Goal: Task Accomplishment & Management: Complete application form

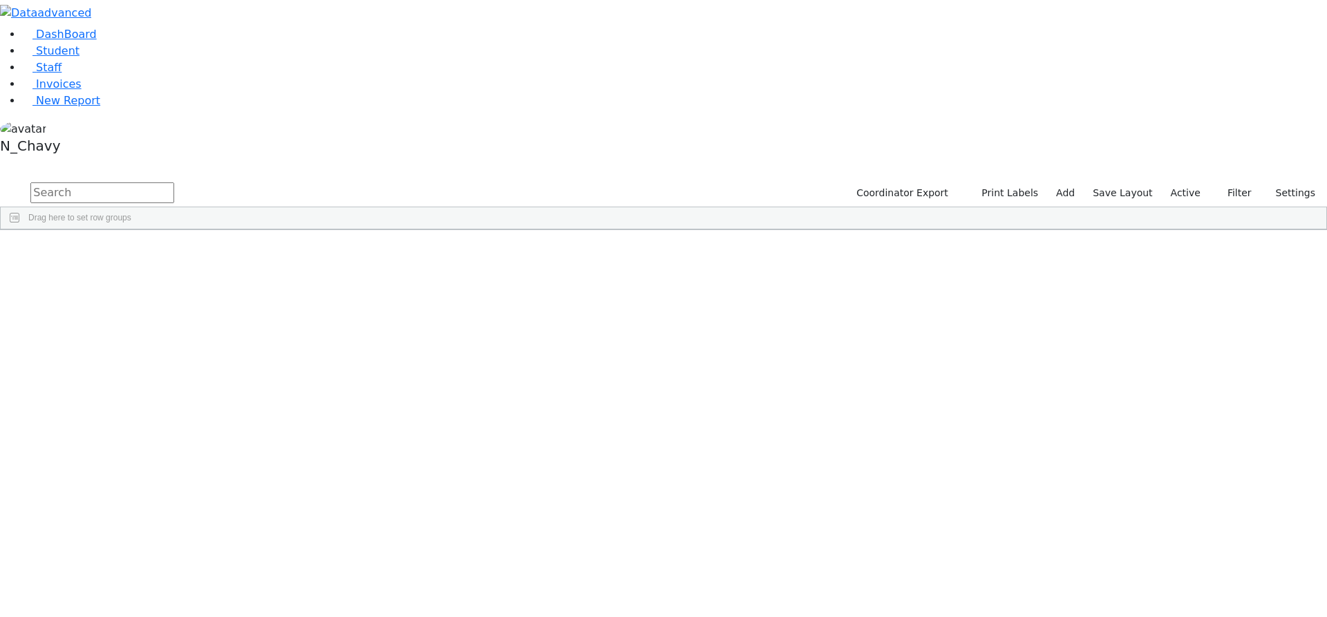
click at [1187, 182] on label "Active" at bounding box center [1186, 192] width 42 height 21
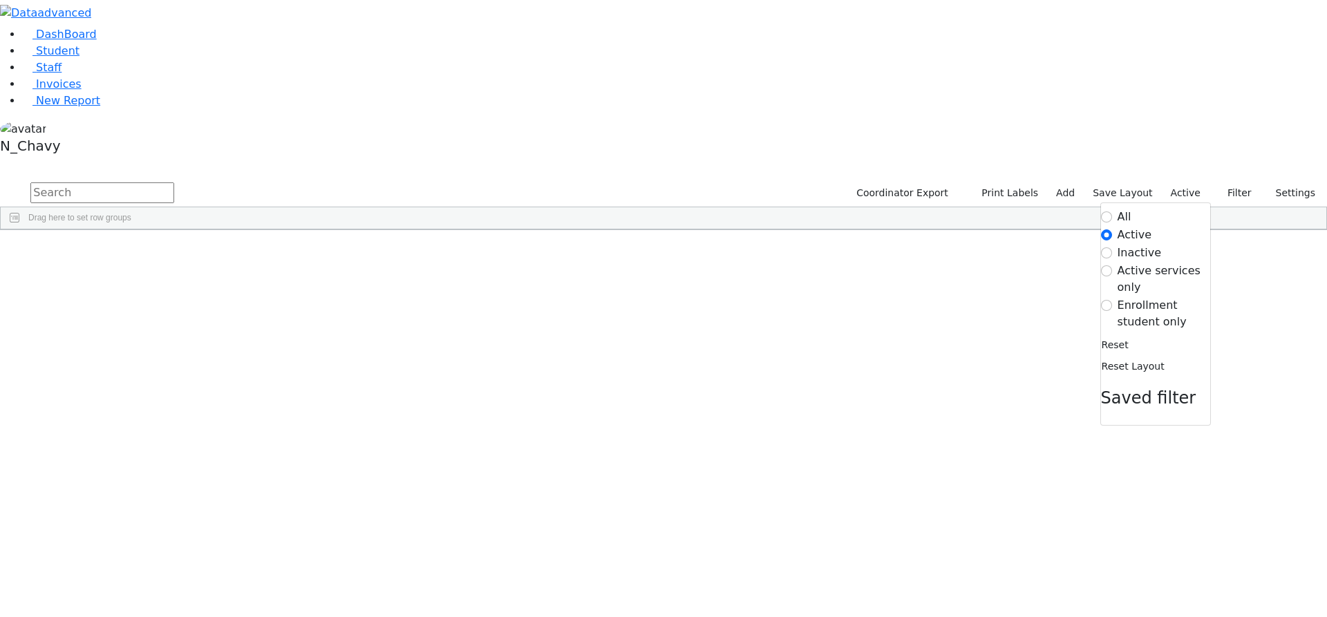
click at [1136, 297] on label "Enrollment student only" at bounding box center [1164, 313] width 93 height 33
click at [1112, 300] on input "Enrollment student only" at bounding box center [1106, 305] width 11 height 11
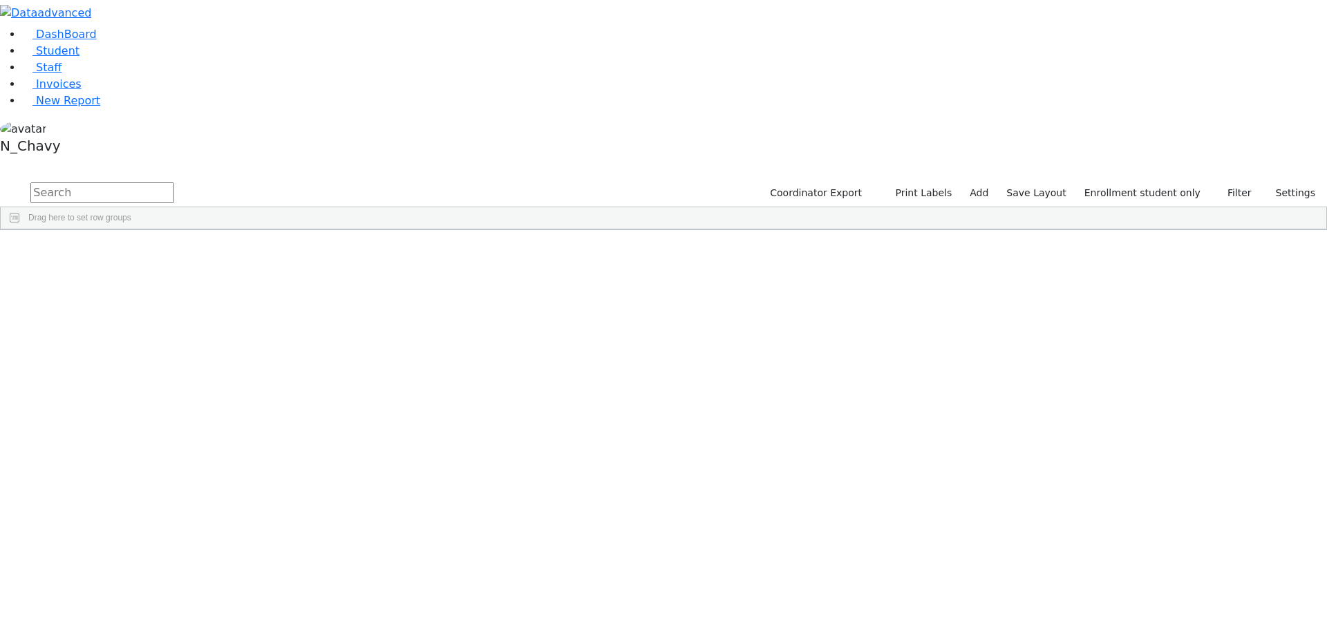
scroll to position [276, 0]
click at [142, 556] on div "[PERSON_NAME]" at bounding box center [105, 565] width 71 height 19
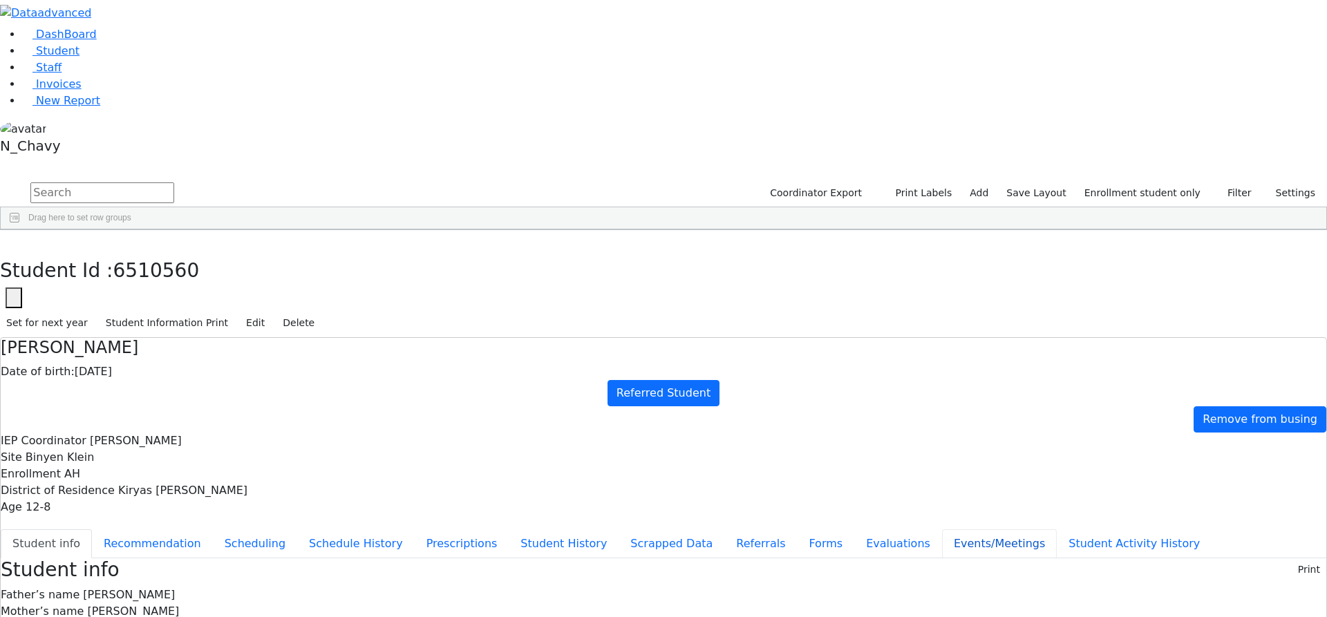
click at [942, 529] on button "Events/Meetings" at bounding box center [999, 543] width 115 height 29
drag, startPoint x: 323, startPoint y: 395, endPoint x: 319, endPoint y: 361, distance: 34.2
click at [854, 529] on button "Evaluations" at bounding box center [898, 543] width 88 height 29
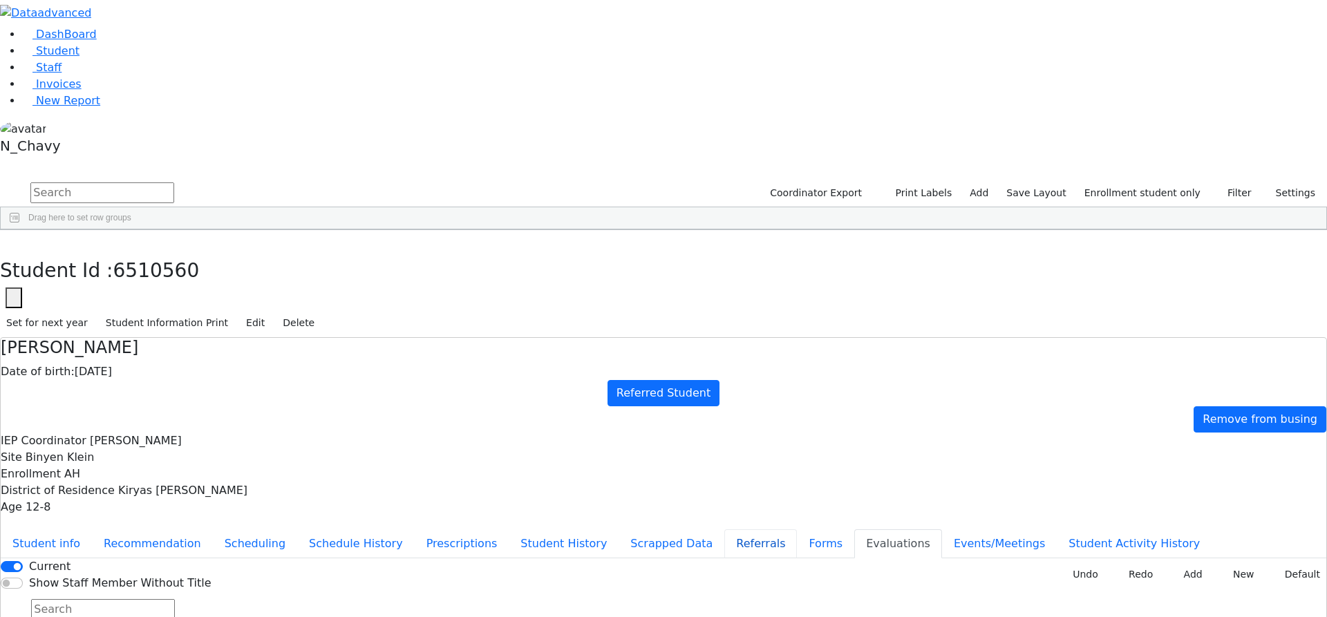
click at [724, 529] on button "Referrals" at bounding box center [760, 543] width 73 height 29
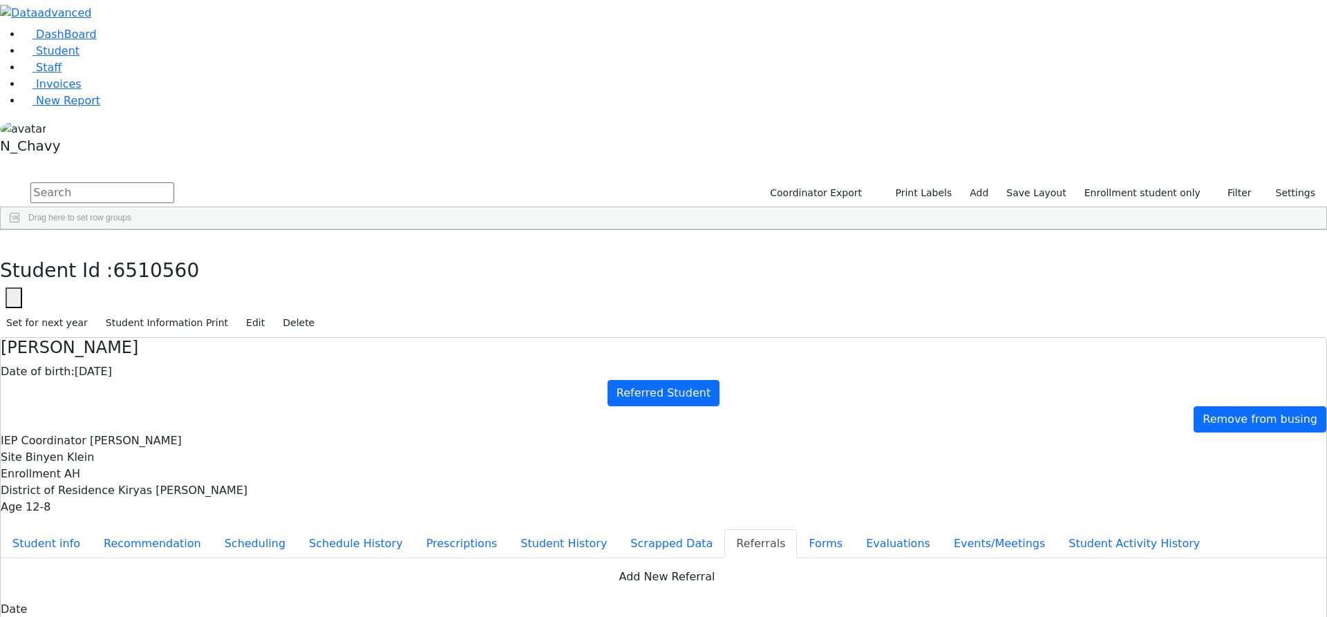
scroll to position [18, 0]
click at [92, 529] on button "Student info" at bounding box center [46, 543] width 91 height 29
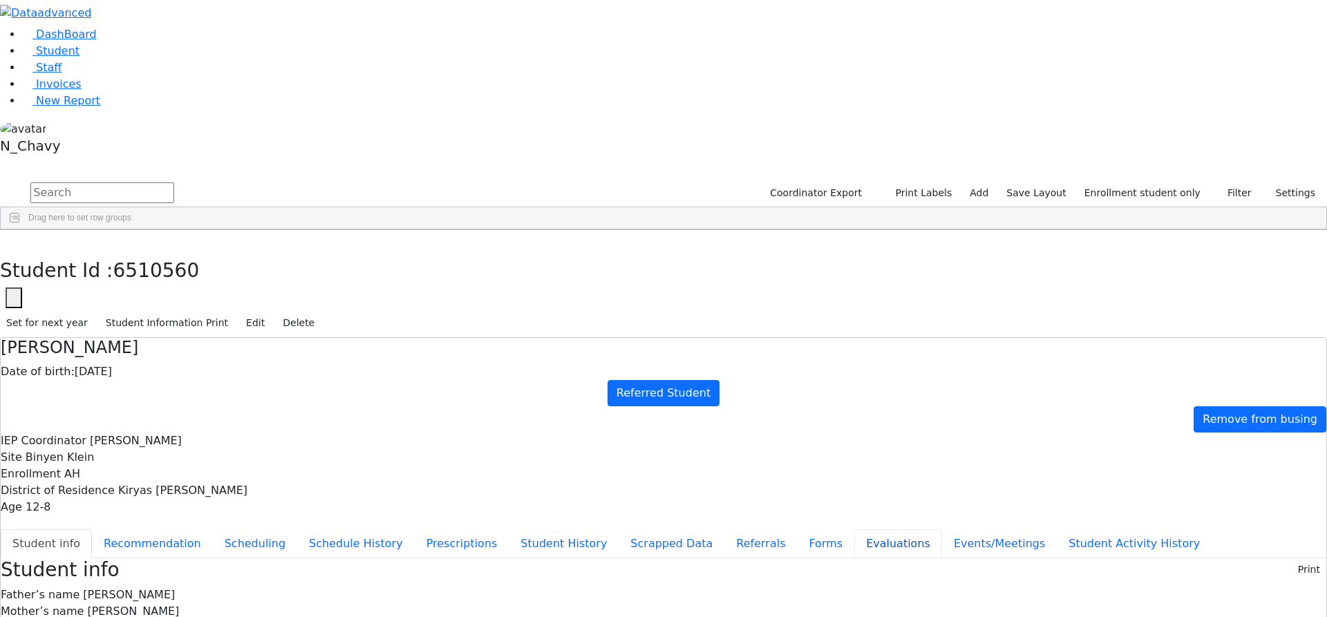
click at [854, 529] on button "Evaluations" at bounding box center [898, 543] width 88 height 29
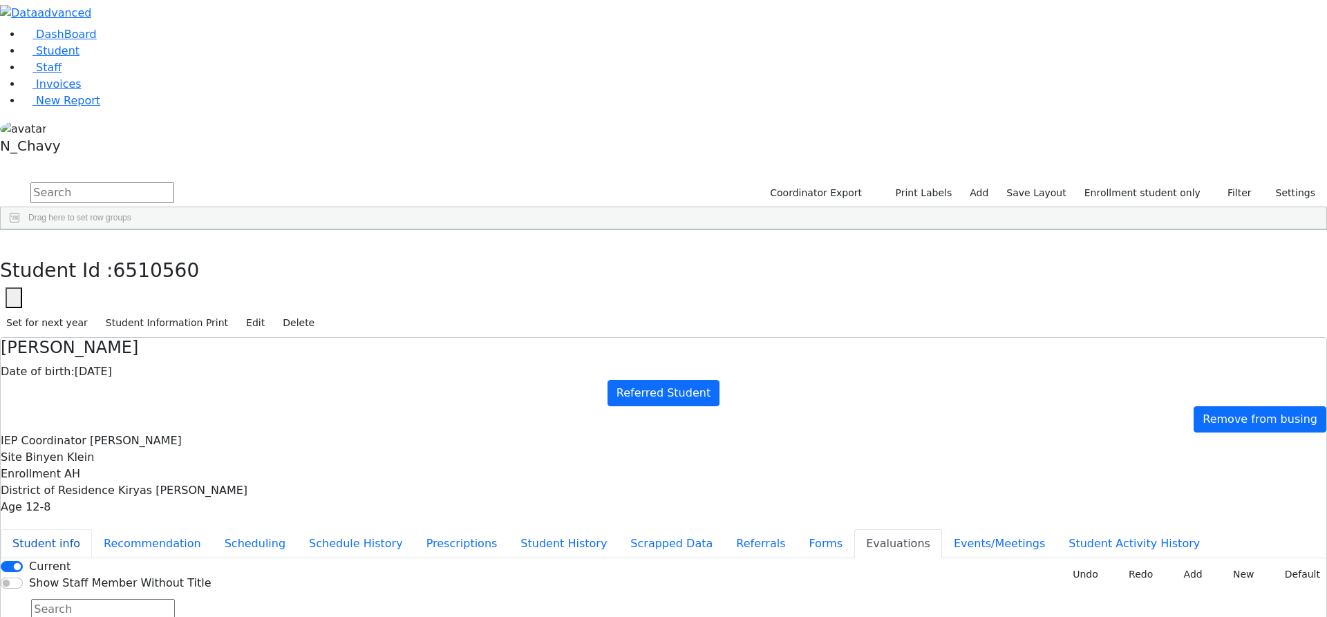
click at [92, 529] on button "Student info" at bounding box center [46, 543] width 91 height 29
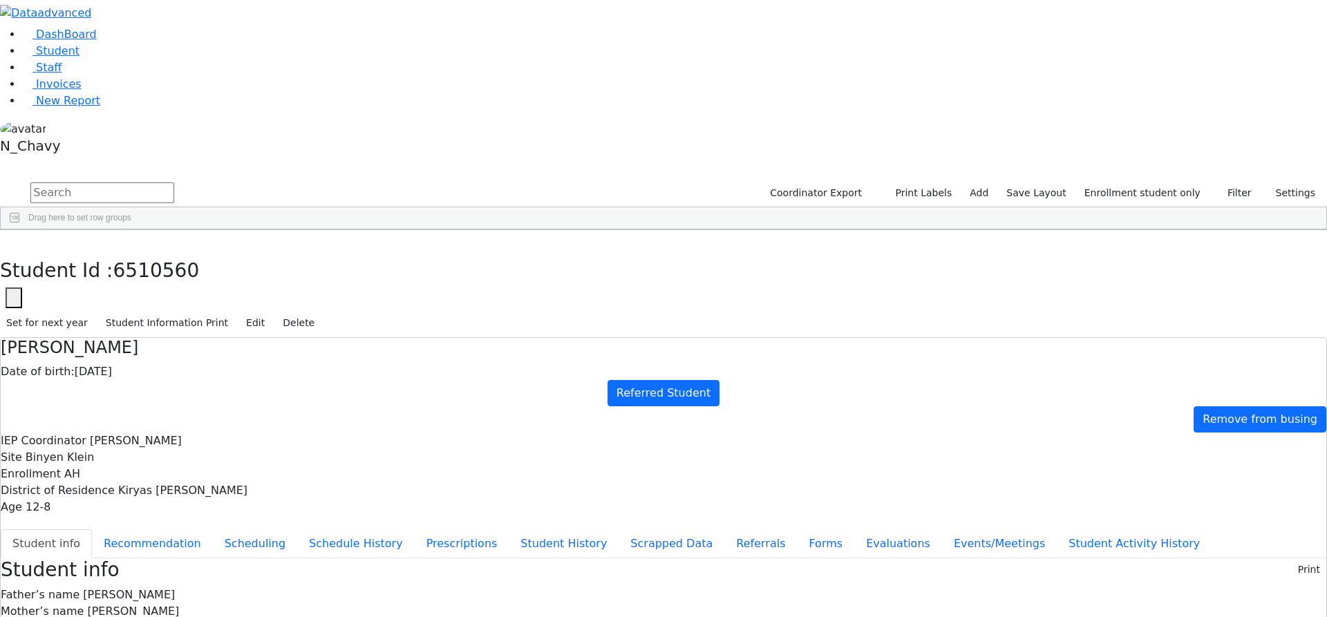
drag, startPoint x: 539, startPoint y: 246, endPoint x: 633, endPoint y: 311, distance: 114.3
drag, startPoint x: 339, startPoint y: 197, endPoint x: 442, endPoint y: 191, distance: 103.9
click at [213, 529] on button "Recommendation" at bounding box center [152, 543] width 121 height 29
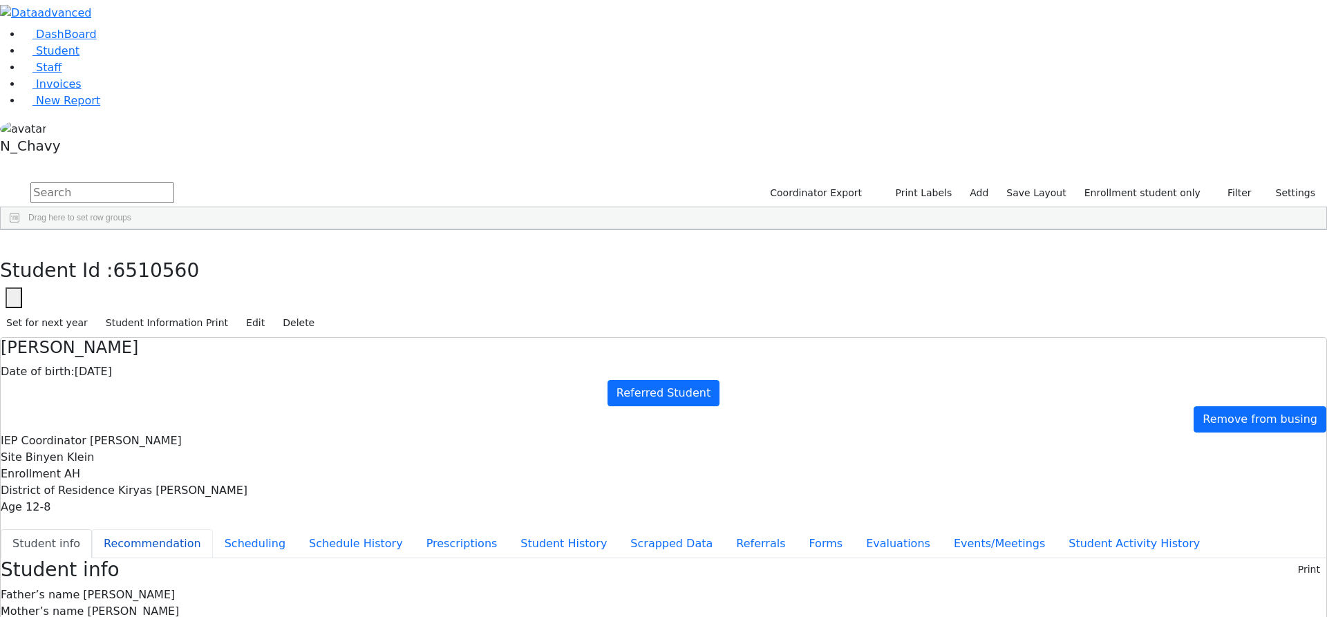
checkbox input "true"
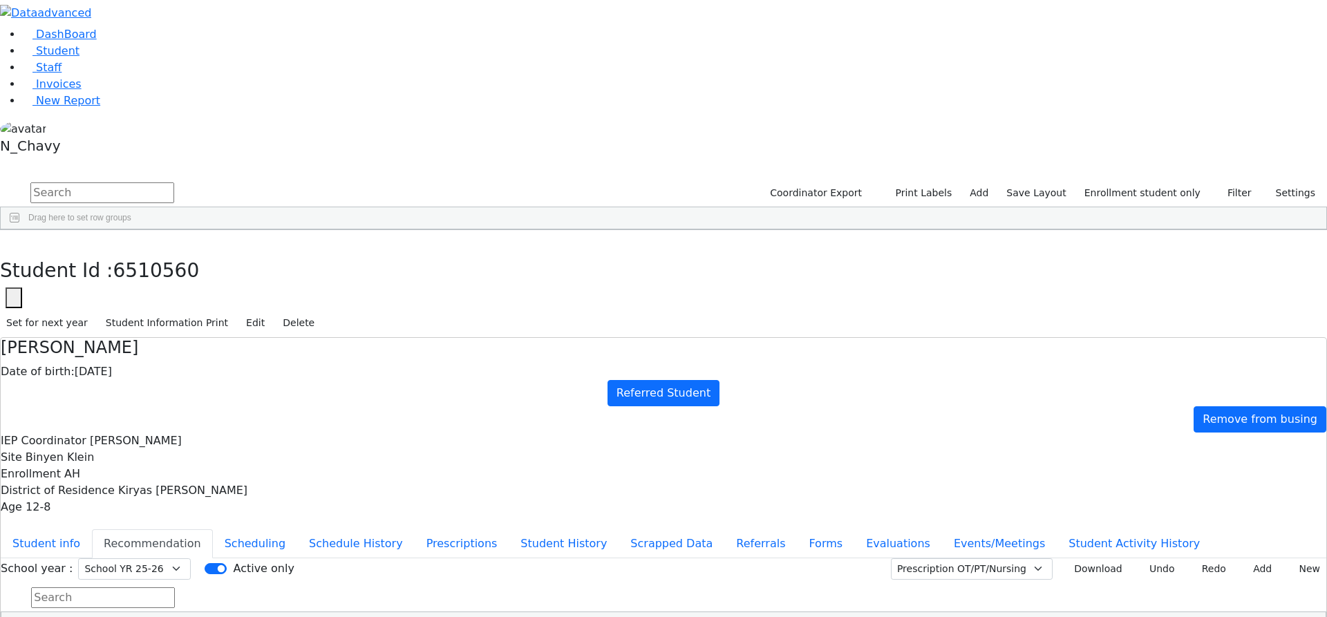
click at [1286, 558] on div "School year : Select School YR Summer YR 25 School YR 25-26 Summer YR 25 School…" at bounding box center [664, 596] width 1326 height 77
click at [1294, 558] on button "New" at bounding box center [1304, 568] width 43 height 21
type input "[DATE]"
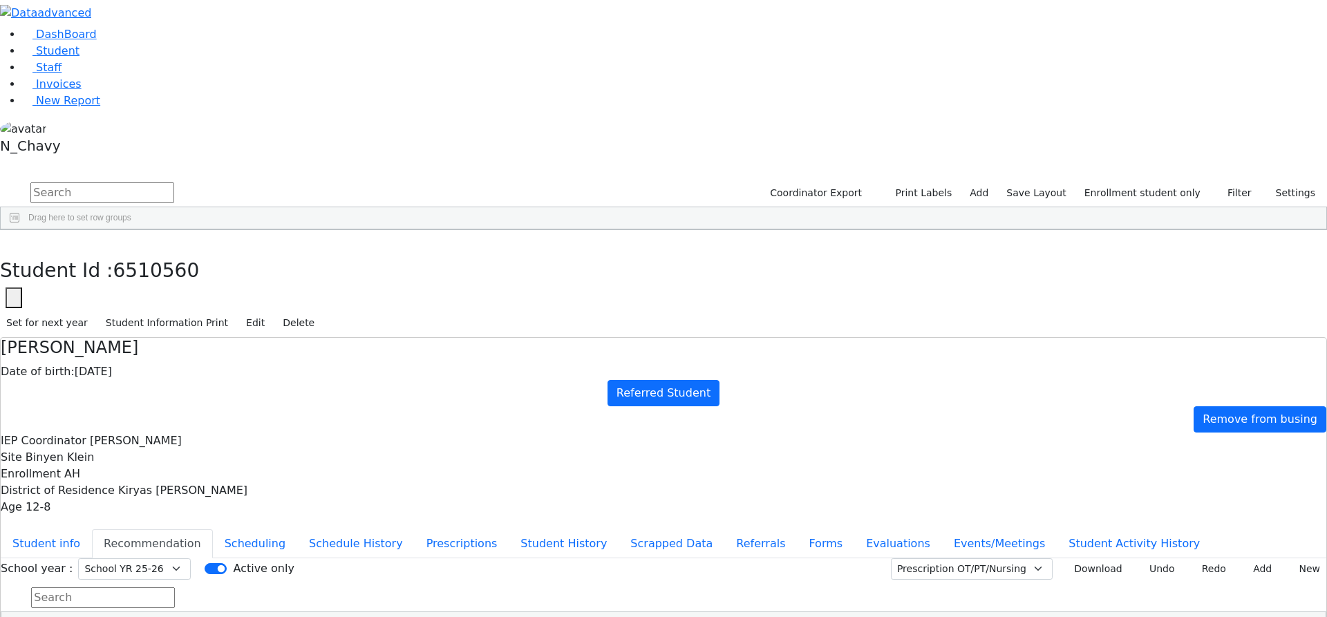
drag, startPoint x: 737, startPoint y: 408, endPoint x: 735, endPoint y: 383, distance: 25.0
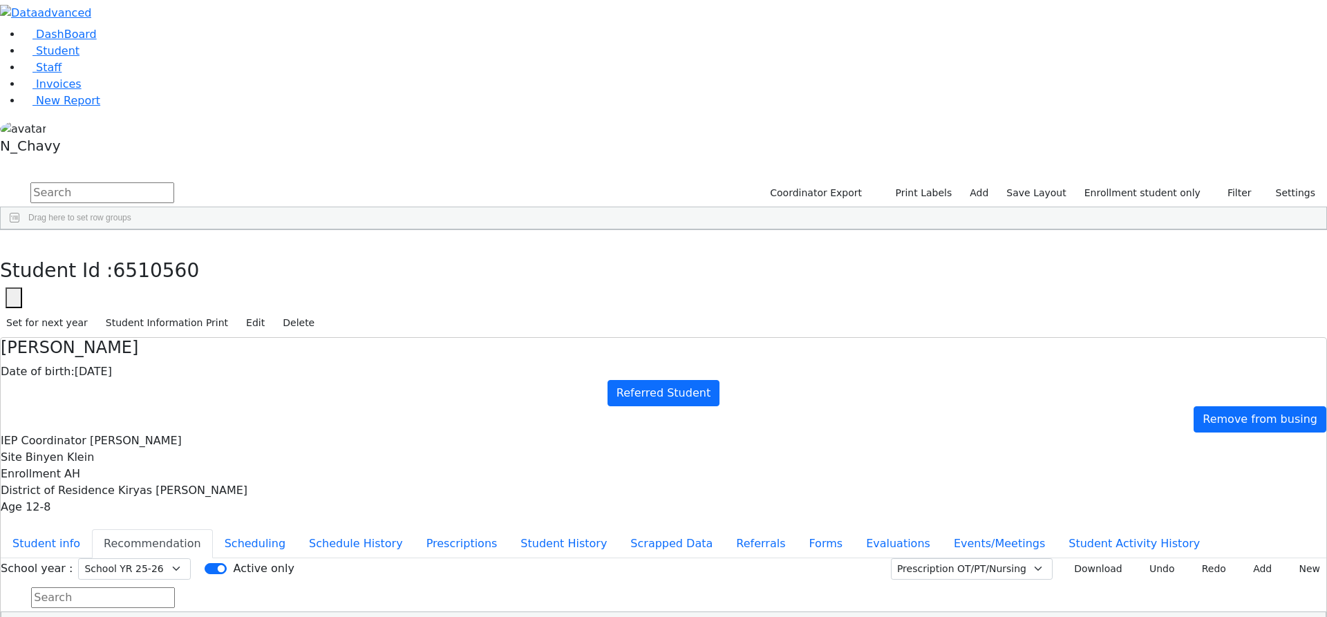
drag, startPoint x: 911, startPoint y: 374, endPoint x: 935, endPoint y: 326, distance: 53.5
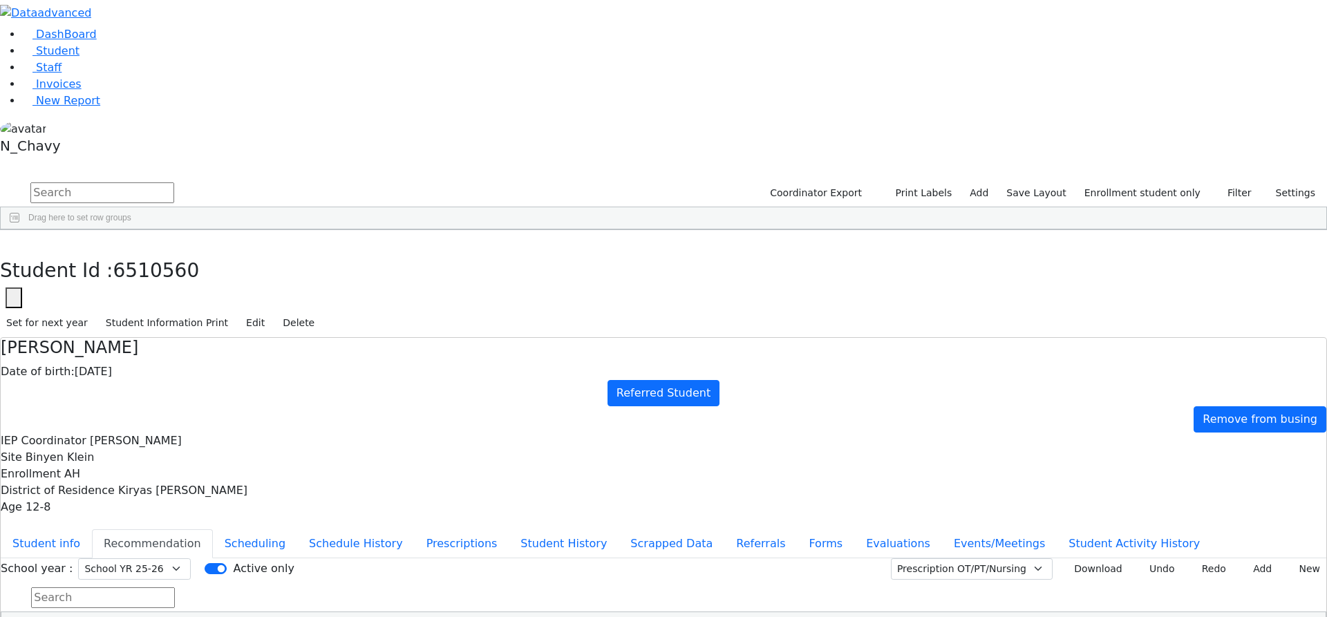
click at [92, 529] on button "Student info" at bounding box center [46, 543] width 91 height 29
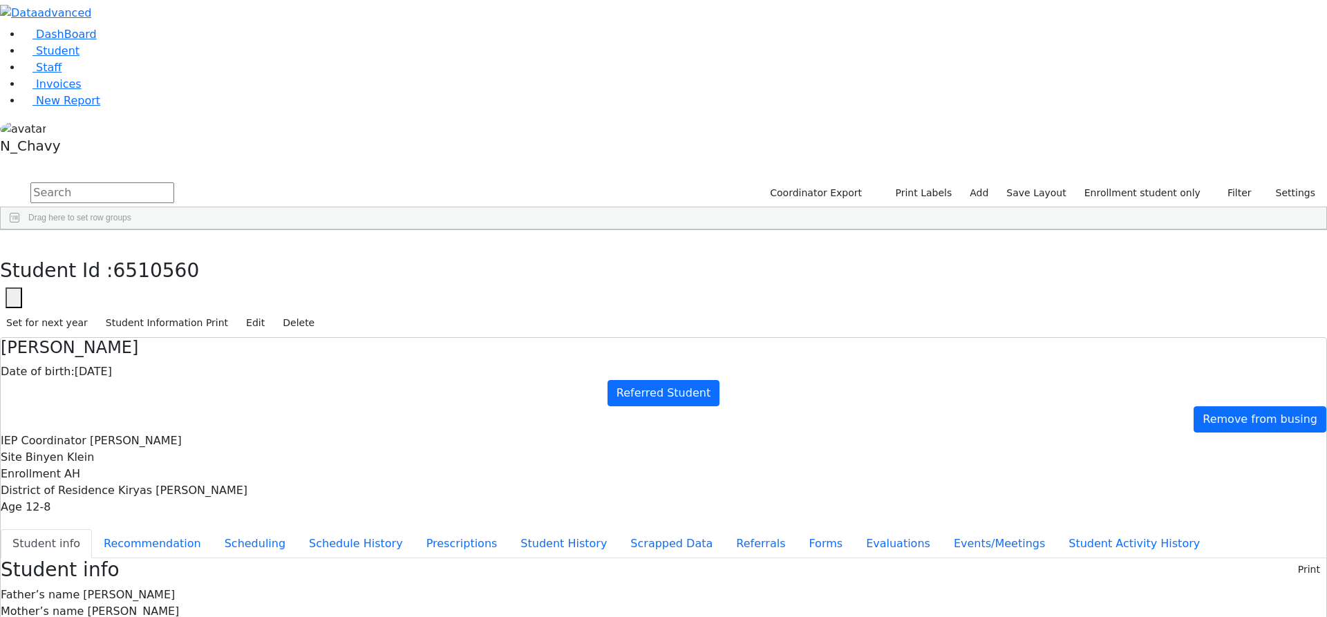
scroll to position [0, 0]
